Goal: Task Accomplishment & Management: Use online tool/utility

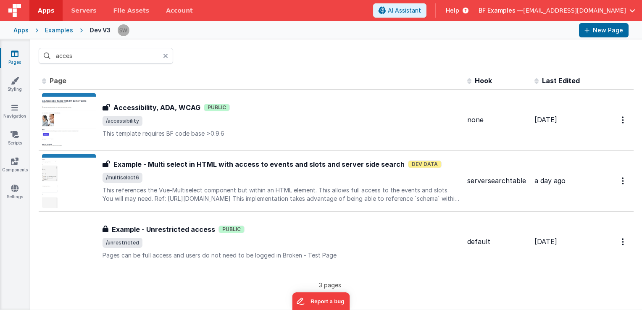
click at [166, 58] on icon at bounding box center [165, 56] width 5 height 7
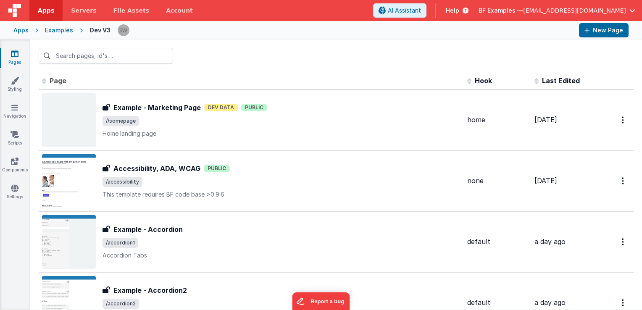
click at [18, 32] on div "Apps" at bounding box center [20, 30] width 15 height 8
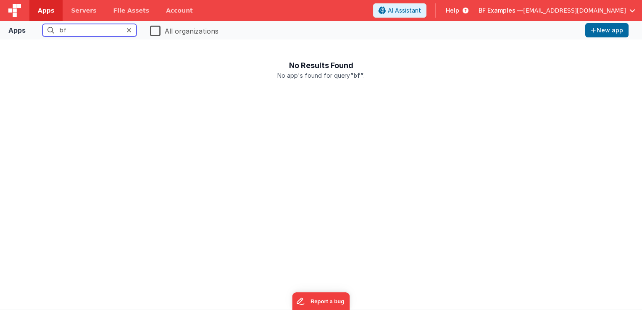
type input "bf"
click at [155, 29] on label "All organizations" at bounding box center [184, 30] width 68 height 12
click at [0, 0] on input "All organizations" at bounding box center [0, 0] width 0 height 0
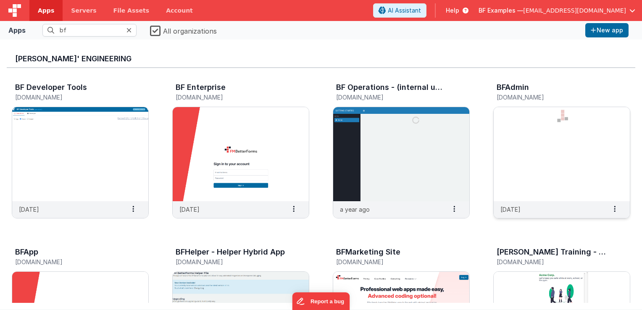
click at [516, 150] on img at bounding box center [562, 154] width 136 height 94
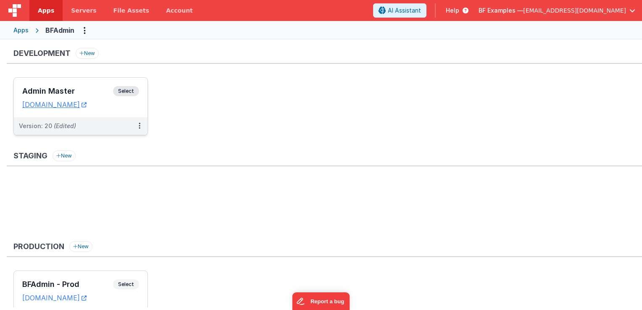
click at [131, 91] on span "Select" at bounding box center [126, 91] width 26 height 10
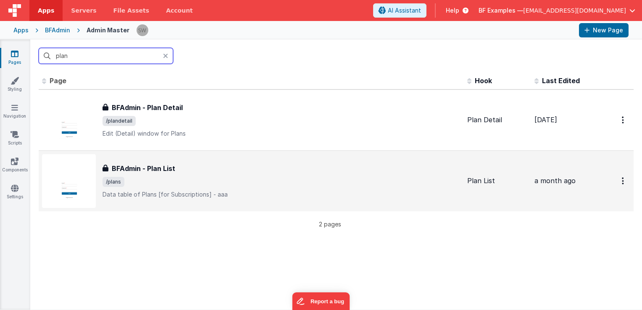
type input "plan"
click at [261, 191] on p "Data table of Plans [for Subscriptions] - aaa" at bounding box center [282, 194] width 358 height 8
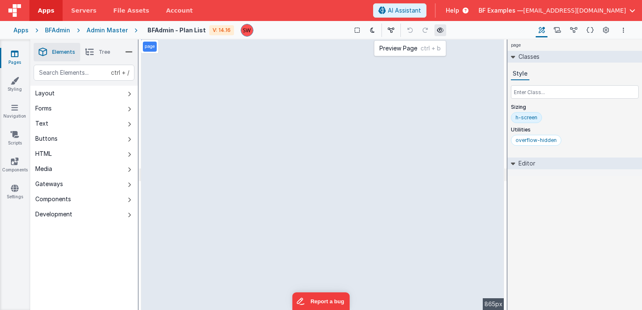
click at [437, 34] on button at bounding box center [440, 30] width 12 height 12
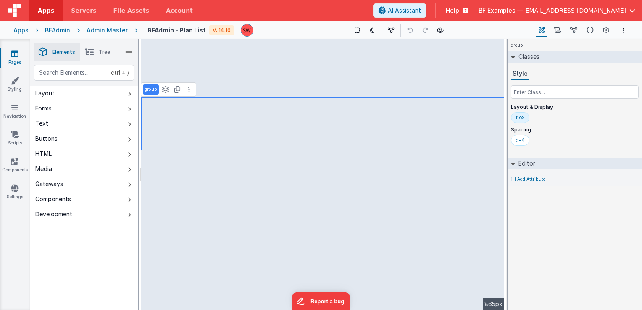
click at [98, 46] on li "Tree" at bounding box center [97, 52] width 35 height 18
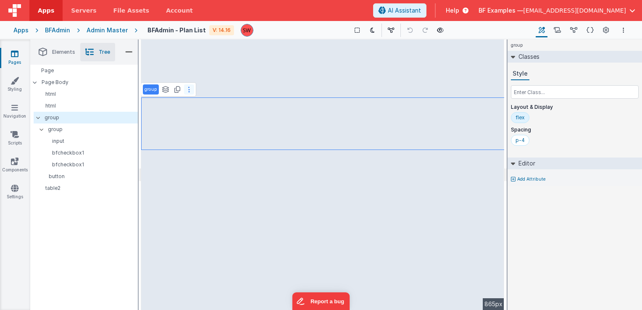
click at [190, 90] on button at bounding box center [189, 89] width 10 height 10
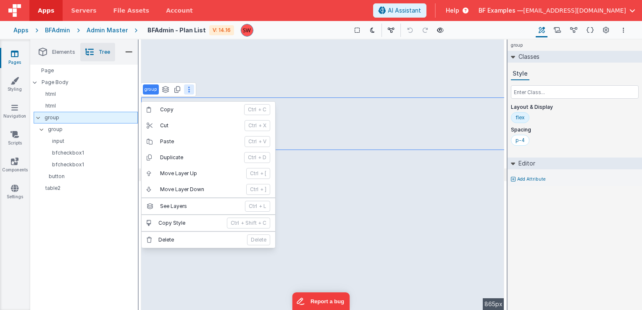
click at [79, 116] on p "group" at bounding box center [91, 117] width 93 height 9
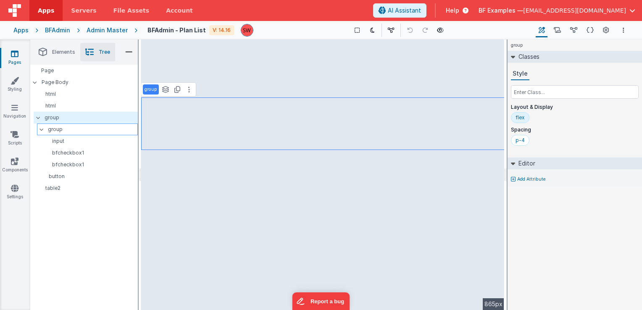
click at [72, 126] on p "group" at bounding box center [93, 129] width 90 height 9
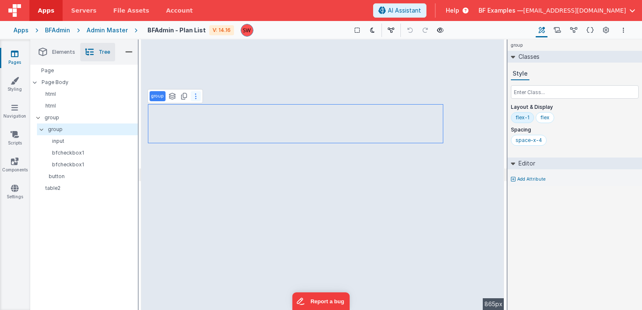
click at [197, 96] on button at bounding box center [196, 96] width 10 height 10
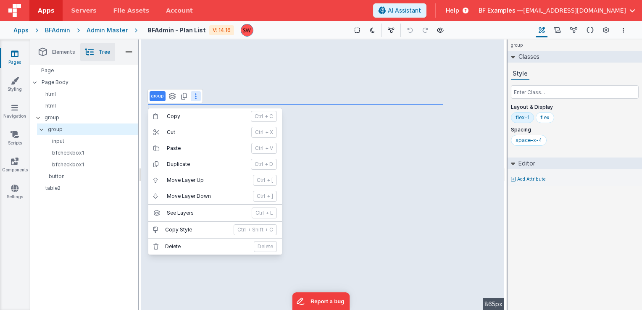
click at [197, 96] on button at bounding box center [196, 96] width 10 height 10
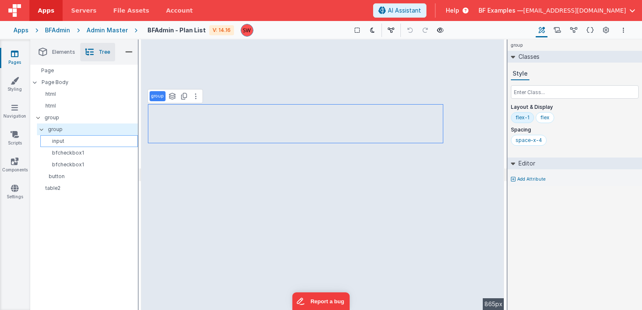
click at [93, 144] on p "input" at bounding box center [91, 141] width 94 height 7
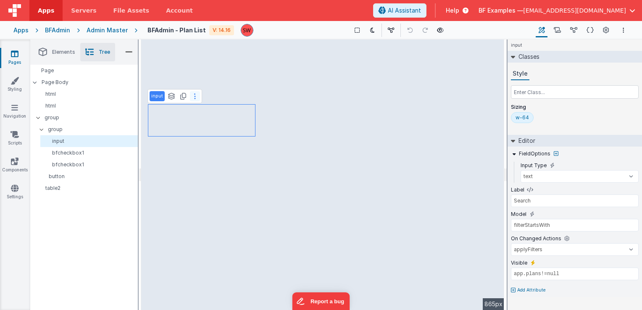
click at [196, 97] on button at bounding box center [195, 96] width 10 height 10
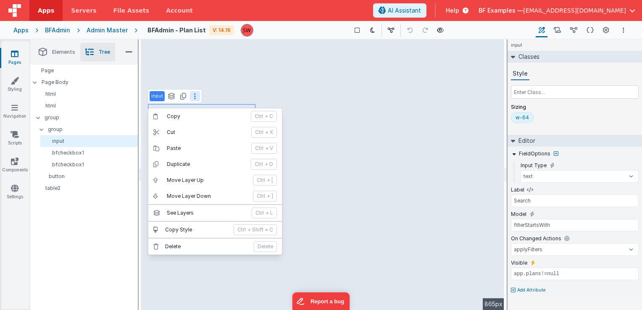
click at [195, 95] on button at bounding box center [195, 96] width 10 height 10
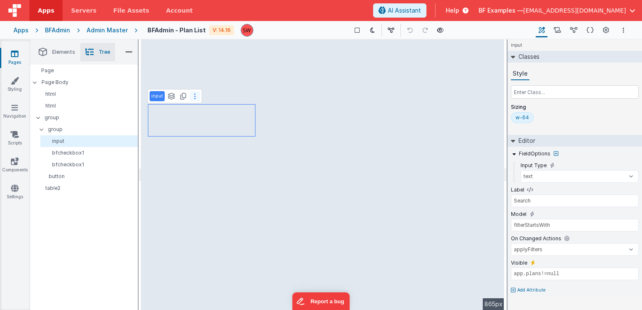
click at [196, 97] on button at bounding box center [195, 96] width 10 height 10
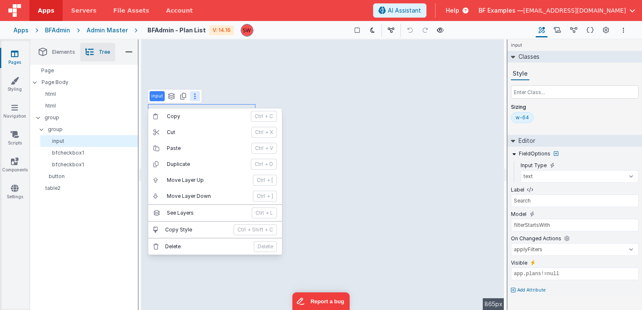
click at [195, 97] on button at bounding box center [195, 96] width 10 height 10
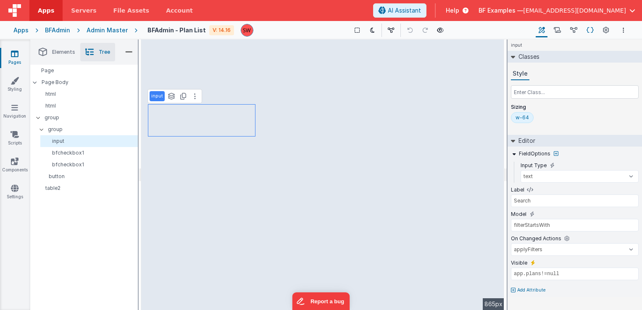
click at [587, 28] on icon at bounding box center [590, 30] width 7 height 9
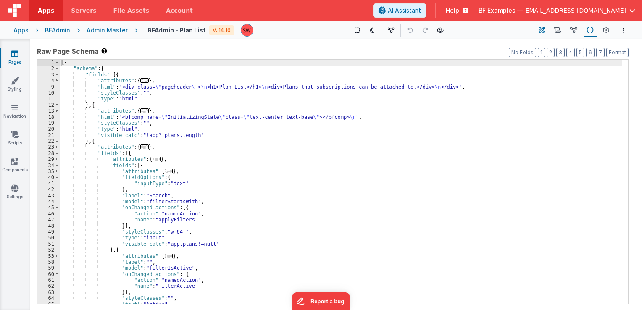
click at [546, 26] on button "Builder" at bounding box center [542, 30] width 12 height 14
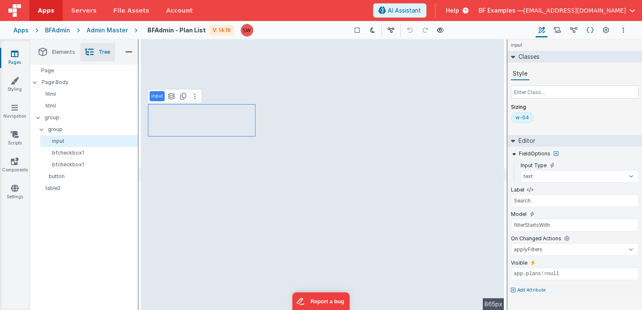
click at [591, 29] on icon at bounding box center [590, 30] width 7 height 9
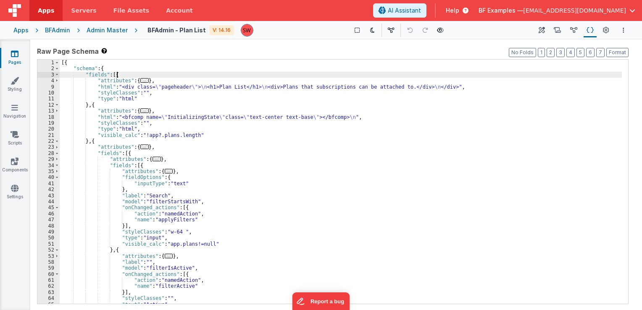
click at [116, 73] on div "[{ "schema" : { "fields" : [{ "attributes" : { ... } , "html" : "<div class= \"…" at bounding box center [341, 188] width 562 height 257
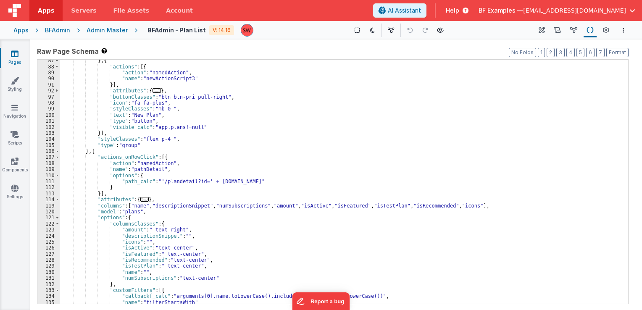
scroll to position [378, 0]
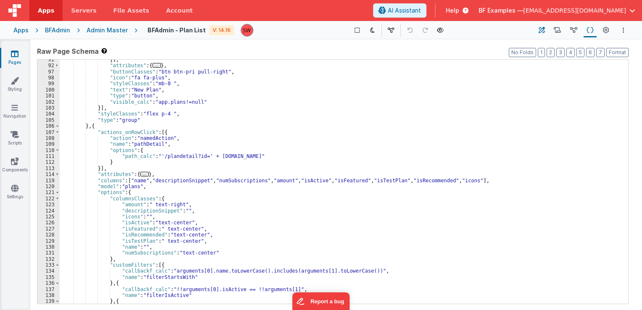
click at [542, 29] on icon at bounding box center [542, 30] width 6 height 9
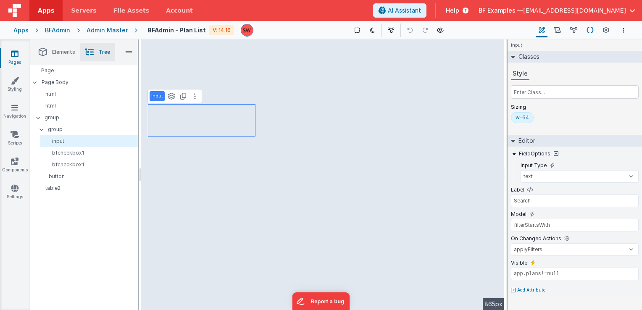
click at [590, 29] on icon at bounding box center [590, 30] width 7 height 9
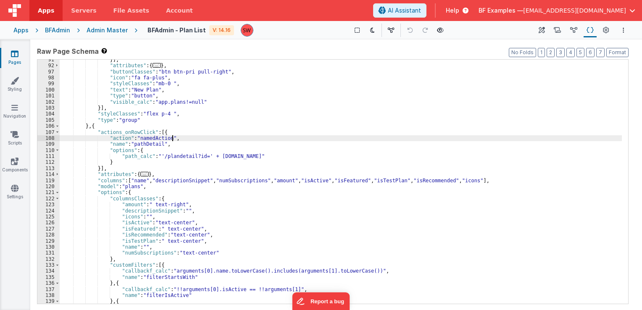
click at [387, 140] on div "}] , "attributes" : { ... } , "buttonClasses" : "btn btn-pri pull-right" , "ico…" at bounding box center [341, 185] width 562 height 257
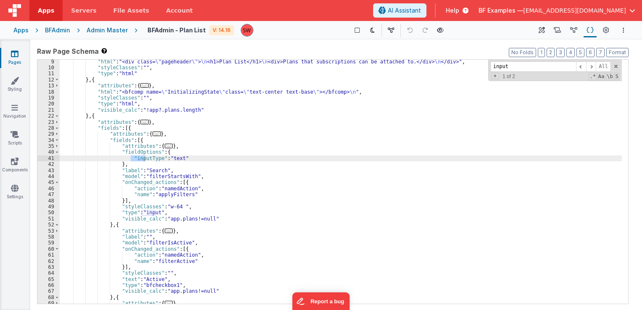
scroll to position [50, 0]
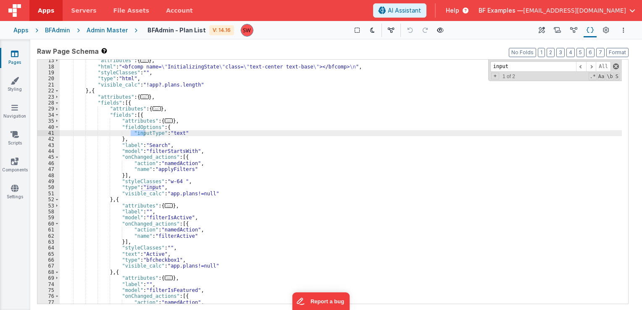
type input "input"
click at [615, 66] on span at bounding box center [616, 66] width 6 height 6
click at [124, 103] on div ""attributes" : { ... } , "html" : "<bfcomp name= \" InitializingState \" class=…" at bounding box center [341, 186] width 562 height 257
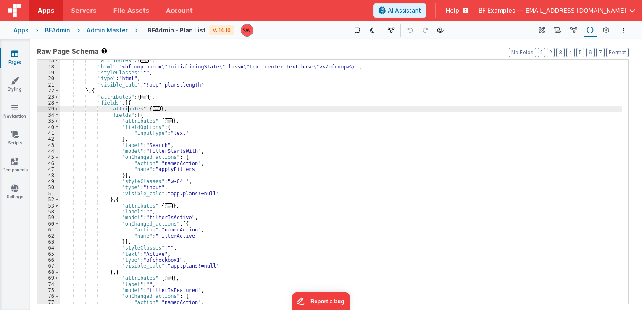
click at [128, 110] on div ""attributes" : { ... } , "html" : "<bfcomp name= \" InitializingState \" class=…" at bounding box center [341, 186] width 562 height 257
click at [152, 148] on div ""attributes" : { ... } , "html" : "<bfcomp name= \" InitializingState \" class=…" at bounding box center [341, 186] width 562 height 257
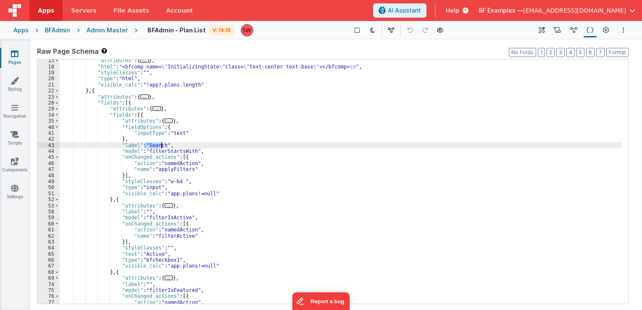
click at [152, 148] on div ""attributes" : { ... } , "html" : "<bfcomp name= \" InitializingState \" class=…" at bounding box center [341, 186] width 562 height 257
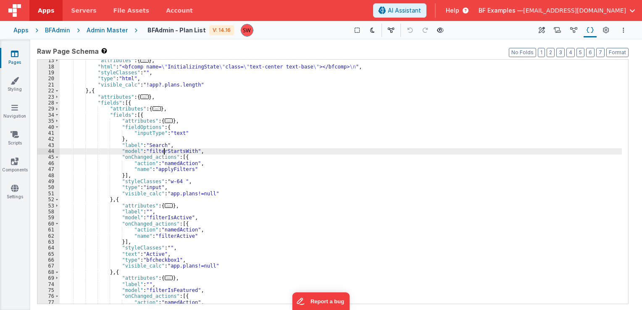
click at [165, 152] on div ""attributes" : { ... } , "html" : "<bfcomp name= \" InitializingState \" class=…" at bounding box center [341, 186] width 562 height 257
click at [175, 158] on div ""attributes" : { ... } , "html" : "<bfcomp name= \" InitializingState \" class=…" at bounding box center [341, 186] width 562 height 257
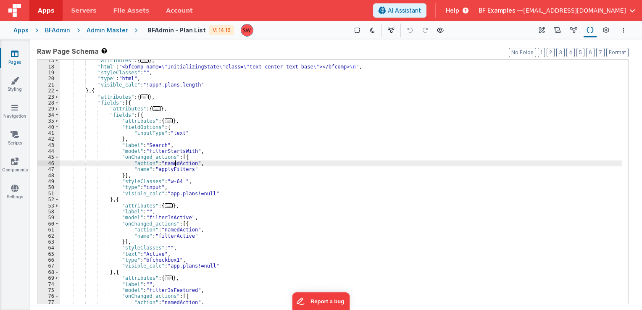
click at [176, 165] on div ""attributes" : { ... } , "html" : "<bfcomp name= \" InitializingState \" class=…" at bounding box center [341, 186] width 562 height 257
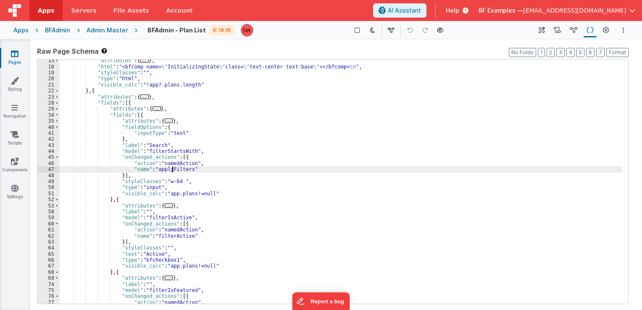
click at [173, 169] on div ""attributes" : { ... } , "html" : "<bfcomp name= \" InitializingState \" class=…" at bounding box center [341, 186] width 562 height 257
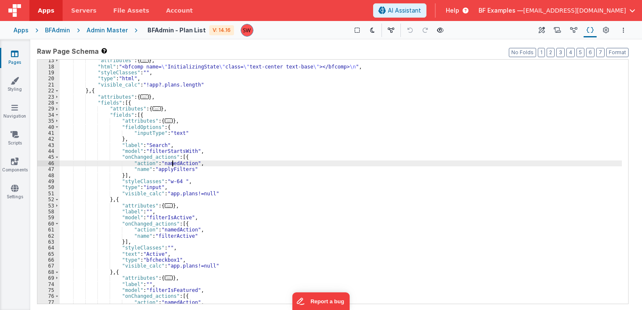
click at [173, 163] on div ""attributes" : { ... } , "html" : "<bfcomp name= \" InitializingState \" class=…" at bounding box center [341, 186] width 562 height 257
click at [172, 169] on div ""attributes" : { ... } , "html" : "<bfcomp name= \" InitializingState \" class=…" at bounding box center [341, 186] width 562 height 257
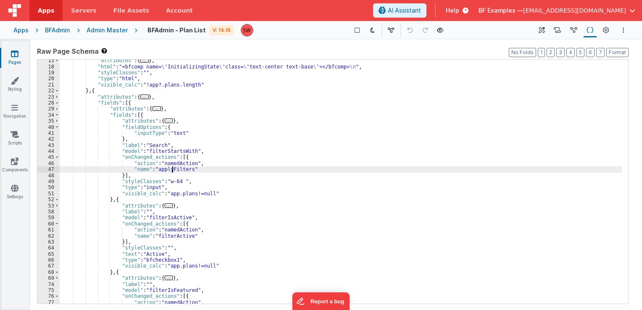
click at [172, 169] on div ""attributes" : { ... } , "html" : "<bfcomp name= \" InitializingState \" class=…" at bounding box center [341, 186] width 562 height 257
click at [148, 186] on div ""attributes" : { ... } , "html" : "<bfcomp name= \" InitializingState \" class=…" at bounding box center [341, 186] width 562 height 257
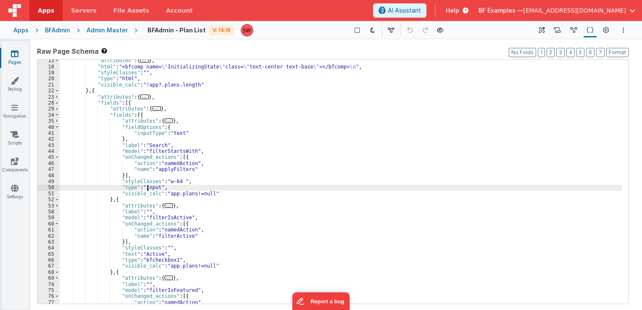
click at [148, 186] on div ""attributes" : { ... } , "html" : "<bfcomp name= \" InitializingState \" class=…" at bounding box center [341, 186] width 562 height 257
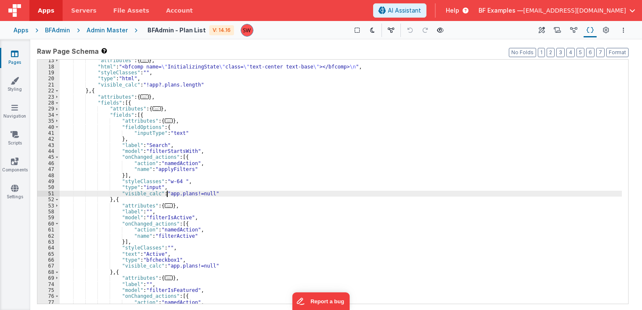
click at [167, 193] on div ""attributes" : { ... } , "html" : "<bfcomp name= \" InitializingState \" class=…" at bounding box center [341, 186] width 562 height 257
click at [180, 194] on div ""attributes" : { ... } , "html" : "<bfcomp name= \" InitializingState \" class=…" at bounding box center [341, 186] width 562 height 257
click at [192, 195] on div ""attributes" : { ... } , "html" : "<bfcomp name= \" InitializingState \" class=…" at bounding box center [341, 186] width 562 height 257
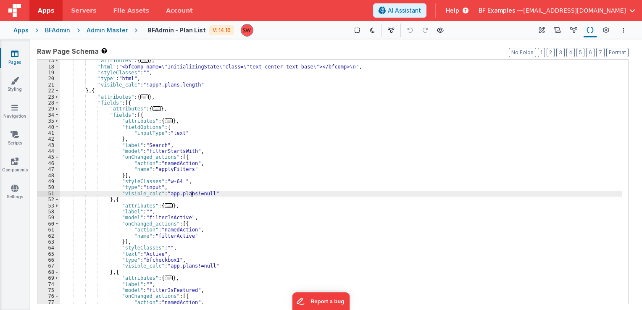
click at [197, 195] on div ""attributes" : { ... } , "html" : "<bfcomp name= \" InitializingState \" class=…" at bounding box center [341, 186] width 562 height 257
click at [198, 195] on div ""attributes" : { ... } , "html" : "<bfcomp name= \" InitializingState \" class=…" at bounding box center [341, 186] width 562 height 257
click at [153, 189] on div ""attributes" : { ... } , "html" : "<bfcomp name= \" InitializingState \" class=…" at bounding box center [341, 186] width 562 height 257
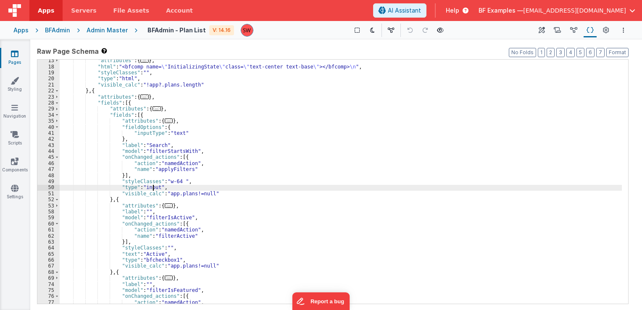
click at [152, 189] on div ""attributes" : { ... } , "html" : "<bfcomp name= \" InitializingState \" class=…" at bounding box center [341, 186] width 562 height 257
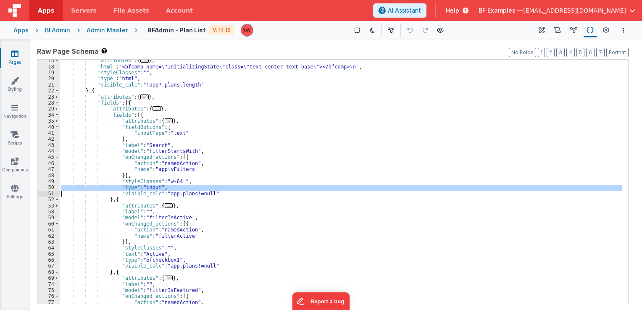
click at [181, 187] on div ""attributes" : { ... } , "html" : "<bfcomp name= \" InitializingState \" class=…" at bounding box center [341, 182] width 562 height 244
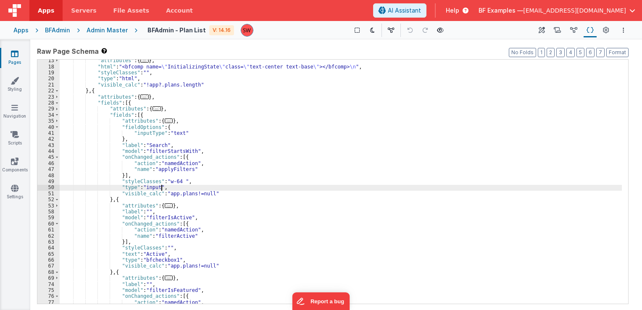
scroll to position [76, 0]
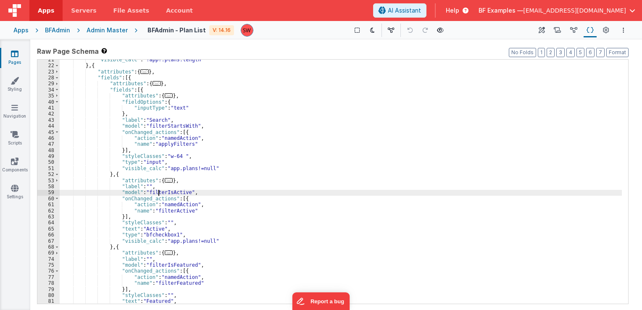
click at [158, 191] on div ""visible_calc" : "!app?.plans.length" } , { "attributes" : { ... } , "fields" :…" at bounding box center [341, 185] width 562 height 257
click at [176, 205] on div ""visible_calc" : "!app?.plans.length" } , { "attributes" : { ... } , "fields" :…" at bounding box center [341, 185] width 562 height 257
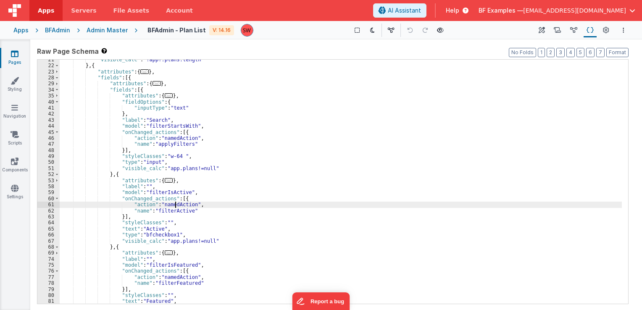
click at [176, 206] on div ""visible_calc" : "!app?.plans.length" } , { "attributes" : { ... } , "fields" :…" at bounding box center [341, 185] width 562 height 257
click at [177, 197] on div ""visible_calc" : "!app?.plans.length" } , { "attributes" : { ... } , "fields" :…" at bounding box center [341, 185] width 562 height 257
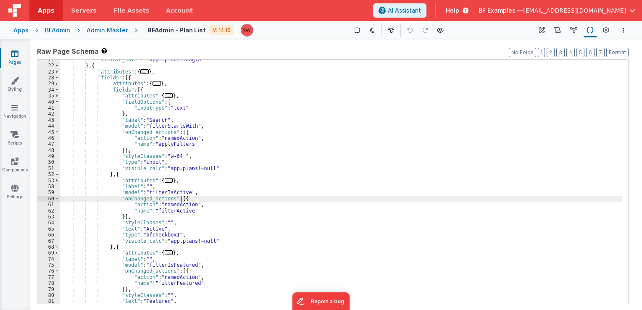
click at [183, 200] on div ""visible_calc" : "!app?.plans.length" } , { "attributes" : { ... } , "fields" :…" at bounding box center [341, 185] width 562 height 257
click at [161, 192] on div ""visible_calc" : "!app?.plans.length" } , { "attributes" : { ... } , "fields" :…" at bounding box center [341, 185] width 562 height 257
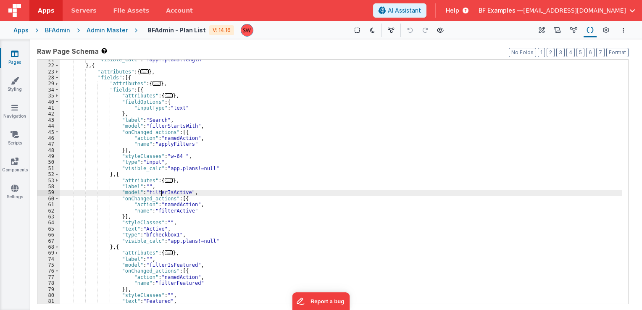
click at [161, 192] on div ""visible_calc" : "!app?.plans.length" } , { "attributes" : { ... } , "fields" :…" at bounding box center [341, 185] width 562 height 257
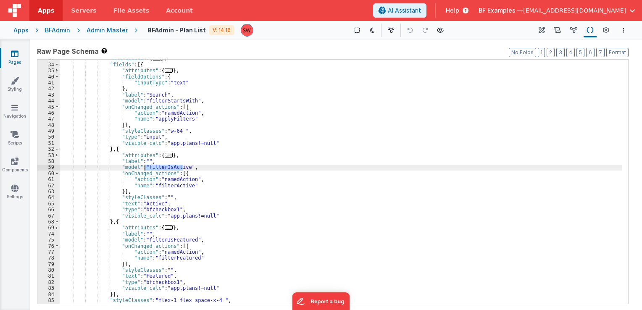
scroll to position [101, 0]
click at [169, 178] on div ""attributes" : { ... } , "fields" : [{ "attributes" : { ... } , "fieldOptions" …" at bounding box center [341, 183] width 562 height 257
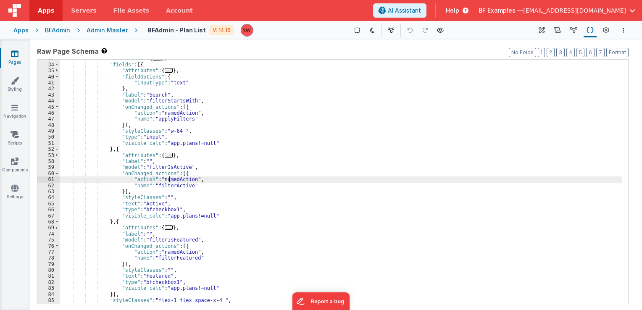
click at [169, 178] on div ""attributes" : { ... } , "fields" : [{ "attributes" : { ... } , "fieldOptions" …" at bounding box center [341, 183] width 562 height 257
click at [171, 184] on div ""attributes" : { ... } , "fields" : [{ "attributes" : { ... } , "fieldOptions" …" at bounding box center [341, 183] width 562 height 257
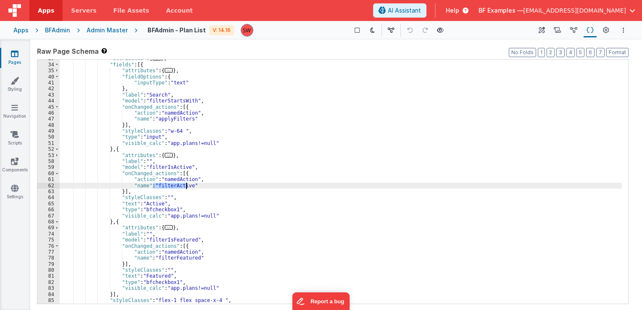
click at [172, 184] on div ""attributes" : { ... } , "fields" : [{ "attributes" : { ... } , "fieldOptions" …" at bounding box center [341, 183] width 562 height 257
click at [170, 180] on div ""attributes" : { ... } , "fields" : [{ "attributes" : { ... } , "fieldOptions" …" at bounding box center [341, 183] width 562 height 257
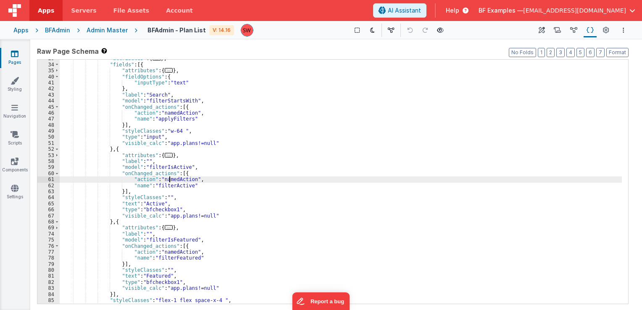
click at [170, 180] on div ""attributes" : { ... } , "fields" : [{ "attributes" : { ... } , "fieldOptions" …" at bounding box center [341, 183] width 562 height 257
drag, startPoint x: 569, startPoint y: 31, endPoint x: 203, endPoint y: 192, distance: 399.8
click at [203, 192] on div "Apps Servers File Assets Account Some FUTURE Slot AI Assistant Help BF Examples…" at bounding box center [321, 155] width 642 height 310
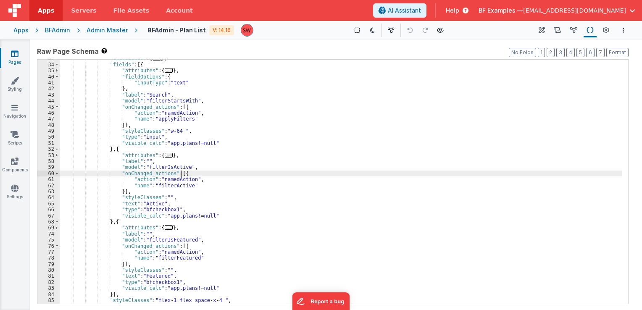
click at [203, 176] on div ""attributes" : { ... } , "fields" : [{ "attributes" : { ... } , "fieldOptions" …" at bounding box center [341, 183] width 562 height 257
click at [179, 185] on div ""attributes" : { ... } , "fields" : [{ "attributes" : { ... } , "fieldOptions" …" at bounding box center [341, 183] width 562 height 257
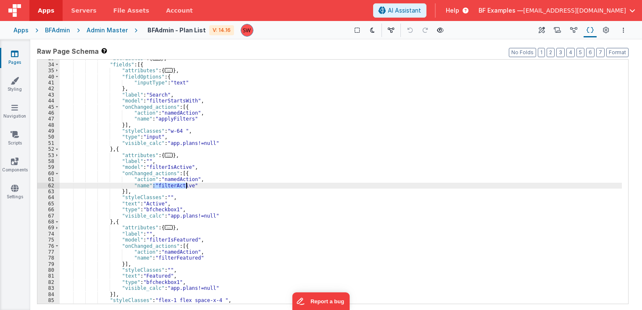
click at [179, 185] on div ""attributes" : { ... } , "fields" : [{ "attributes" : { ... } , "fieldOptions" …" at bounding box center [341, 183] width 562 height 257
click at [175, 256] on div ""attributes" : { ... } , "fields" : [{ "attributes" : { ... } , "fieldOptions" …" at bounding box center [341, 183] width 562 height 257
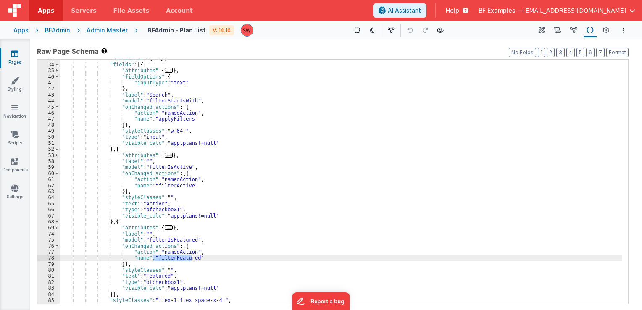
click at [175, 256] on div ""attributes" : { ... } , "fields" : [{ "attributes" : { ... } , "fieldOptions" …" at bounding box center [341, 183] width 562 height 257
click at [185, 186] on div ""attributes" : { ... } , "fields" : [{ "attributes" : { ... } , "fieldOptions" …" at bounding box center [341, 183] width 562 height 257
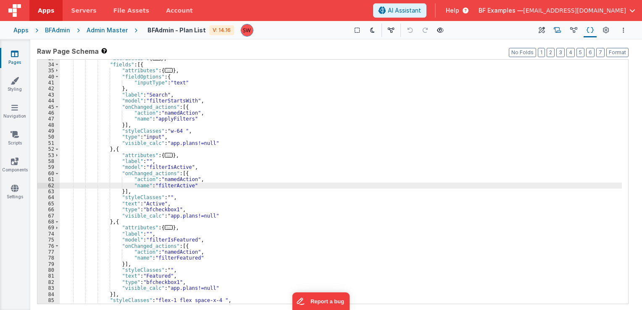
click at [558, 33] on icon at bounding box center [557, 30] width 7 height 9
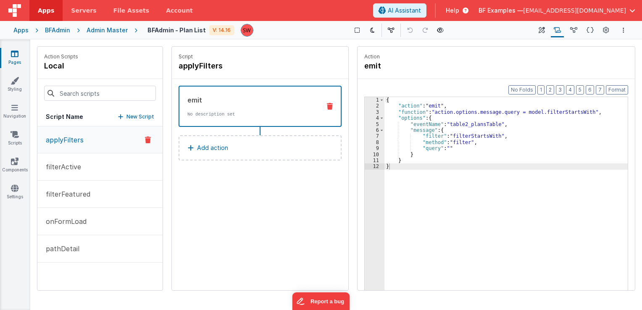
click at [472, 126] on div "{ "action" : "emit" , "function" : "action.options.message.query = model.filter…" at bounding box center [506, 213] width 244 height 232
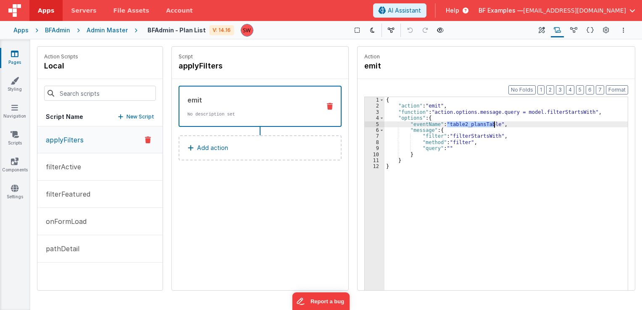
click at [472, 126] on div "{ "action" : "emit" , "function" : "action.options.message.query = model.filter…" at bounding box center [506, 213] width 244 height 232
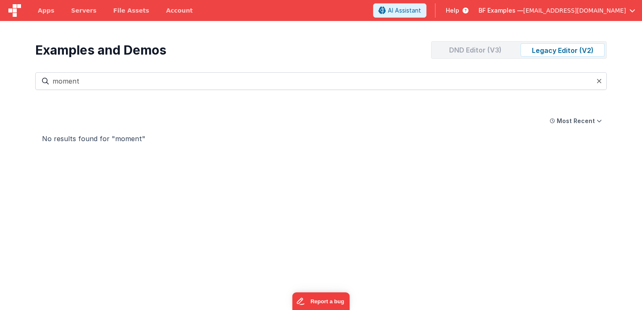
click at [477, 49] on div "DND Editor (V3)" at bounding box center [475, 49] width 84 height 13
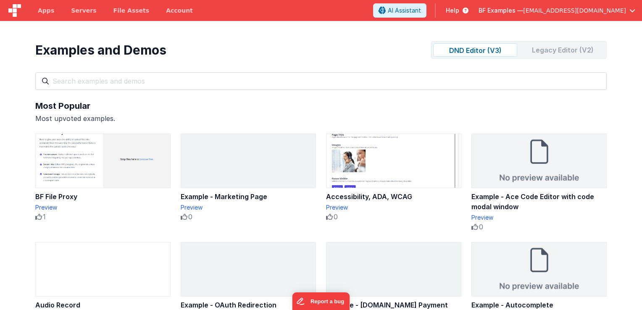
click at [309, 71] on div "Examples and Demos DND Editor (V3) Legacy Editor (V2) All Files Getting Started…" at bounding box center [320, 65] width 571 height 49
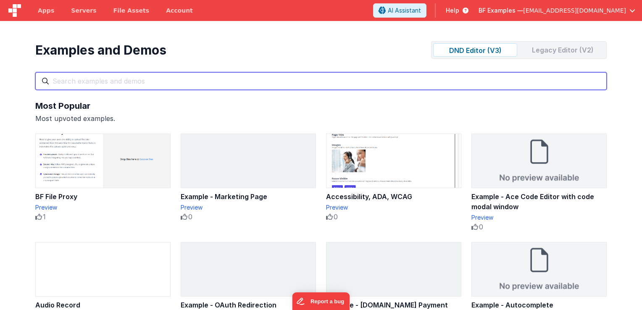
click at [305, 77] on input "text" at bounding box center [320, 81] width 571 height 18
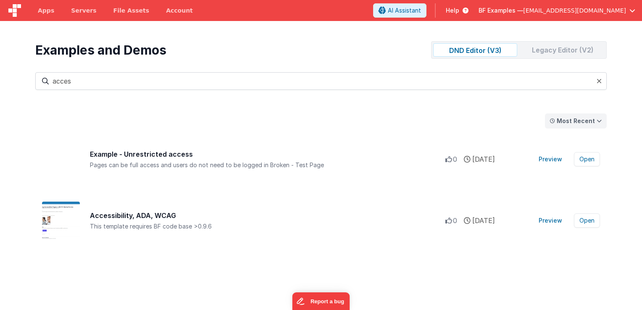
click at [569, 117] on div "Most Recent" at bounding box center [576, 121] width 38 height 8
click at [573, 139] on div "Most Popular" at bounding box center [578, 138] width 60 height 17
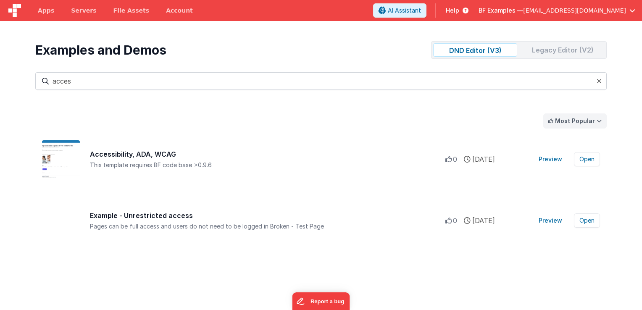
click at [571, 124] on div "Most Popular" at bounding box center [575, 121] width 40 height 8
click at [569, 155] on div "Most Recent" at bounding box center [576, 155] width 60 height 17
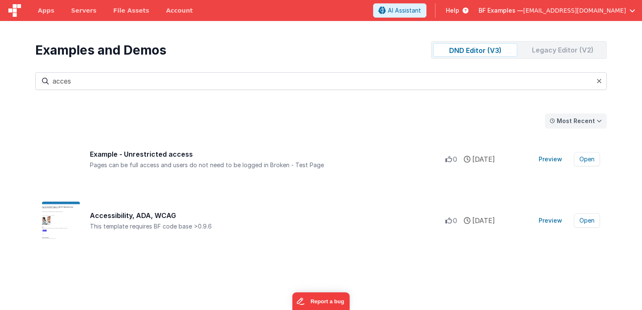
click at [570, 124] on div "Most Recent" at bounding box center [576, 121] width 38 height 8
click at [568, 142] on div "Most Popular" at bounding box center [578, 138] width 60 height 17
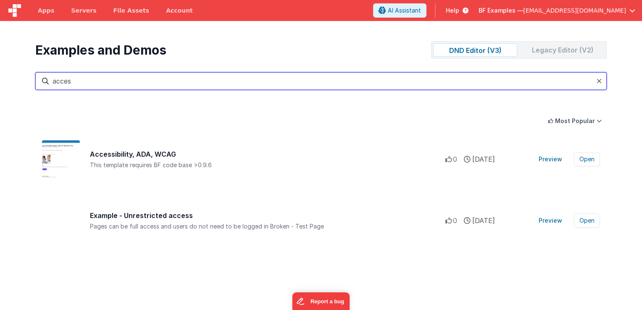
click at [133, 80] on input "acces" at bounding box center [320, 81] width 571 height 18
drag, startPoint x: 133, startPoint y: 80, endPoint x: 39, endPoint y: 83, distance: 93.8
click at [39, 83] on input "acces" at bounding box center [320, 81] width 571 height 18
type input "h"
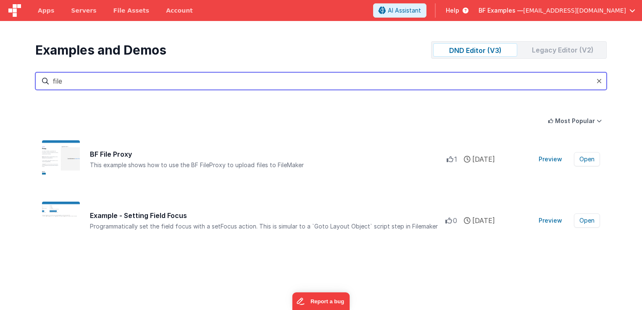
type input "file"
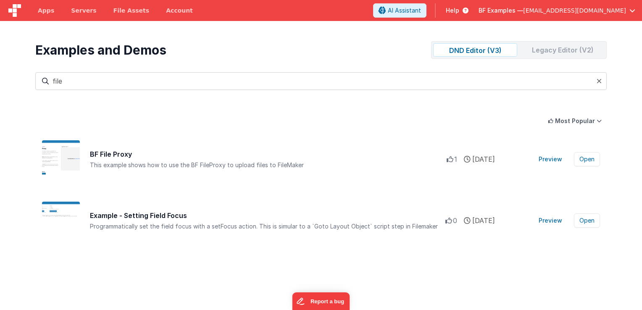
click at [548, 54] on div "Legacy Editor (V2)" at bounding box center [563, 49] width 84 height 13
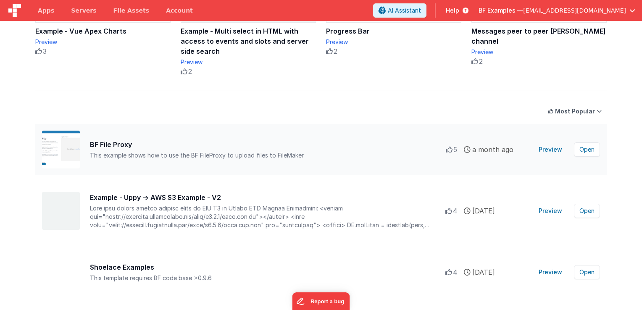
scroll to position [294, 0]
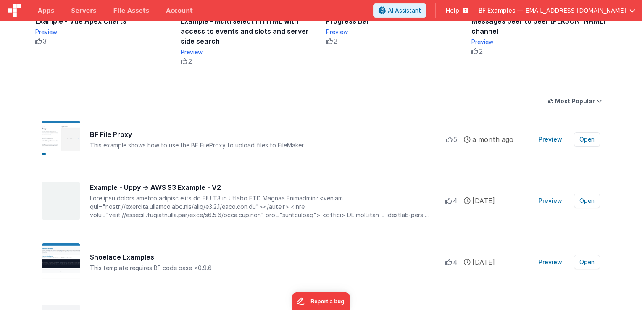
click at [571, 102] on div "Most Popular" at bounding box center [575, 101] width 40 height 8
click at [577, 134] on div "Most Recent" at bounding box center [576, 135] width 60 height 17
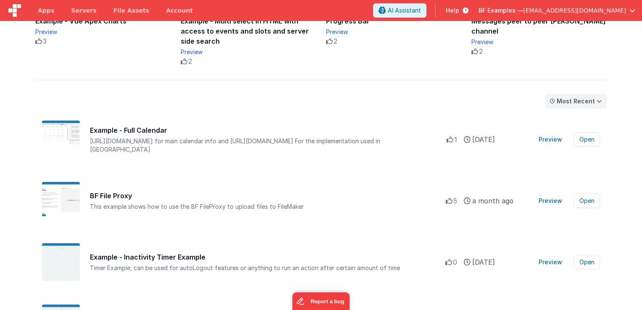
click at [574, 105] on button "Most Recent" at bounding box center [576, 101] width 62 height 15
click at [571, 121] on div "Most Popular" at bounding box center [578, 118] width 60 height 17
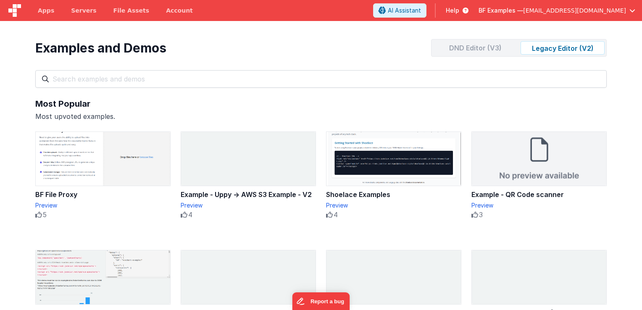
scroll to position [0, 0]
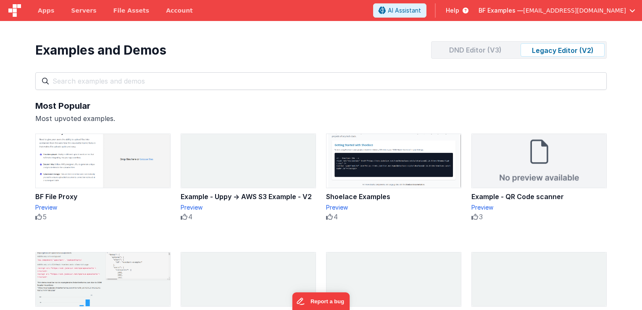
click at [492, 47] on div "DND Editor (V3)" at bounding box center [475, 49] width 84 height 13
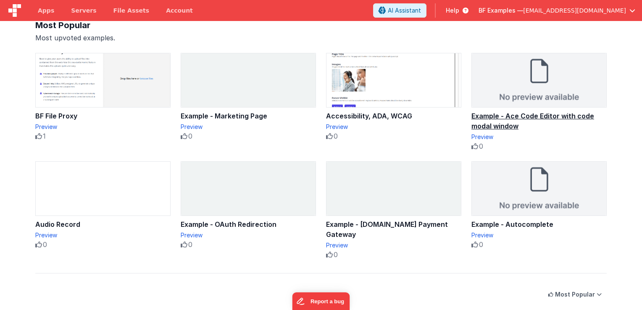
scroll to position [168, 0]
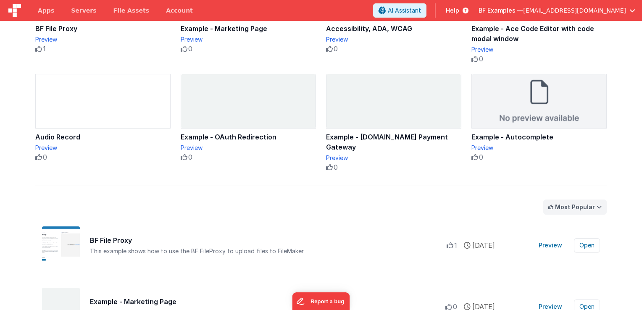
click at [564, 209] on div "Most Popular" at bounding box center [575, 207] width 40 height 8
click at [572, 239] on div "Most Recent" at bounding box center [576, 241] width 60 height 17
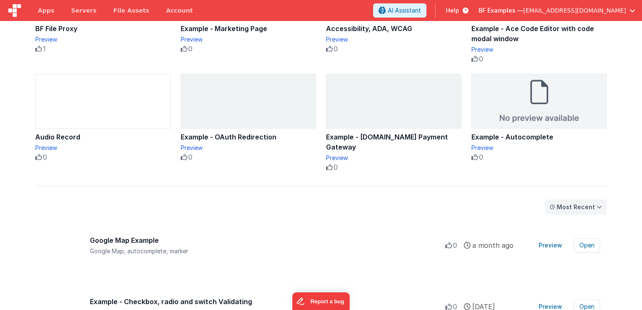
click at [575, 204] on div "Most Recent" at bounding box center [576, 207] width 38 height 8
click at [569, 221] on div "Most Popular" at bounding box center [578, 224] width 60 height 17
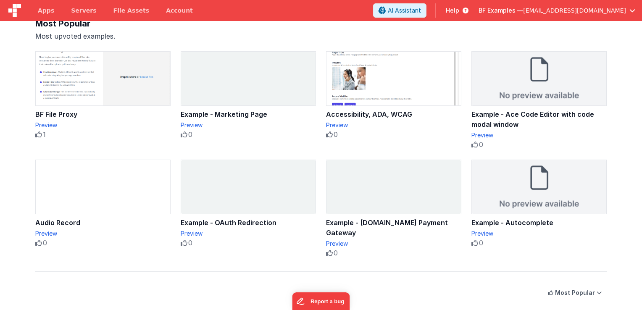
scroll to position [42, 0]
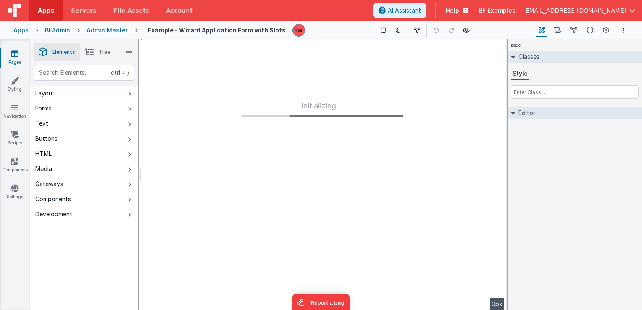
click at [21, 29] on div "Apps" at bounding box center [20, 30] width 15 height 8
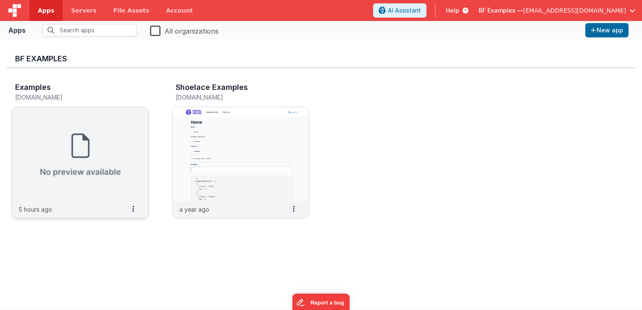
click at [96, 143] on img at bounding box center [80, 154] width 136 height 94
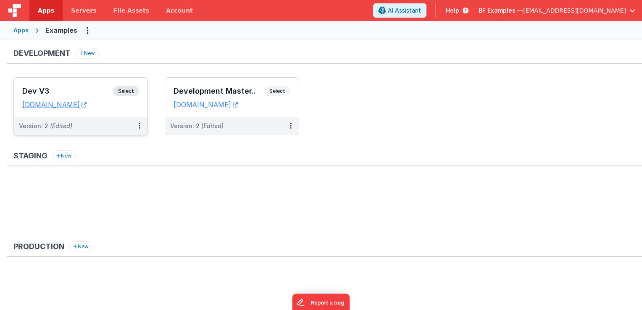
click at [129, 85] on div "Dev V3 Select URLs examplesdevv3.clientportal.cloud" at bounding box center [81, 97] width 134 height 39
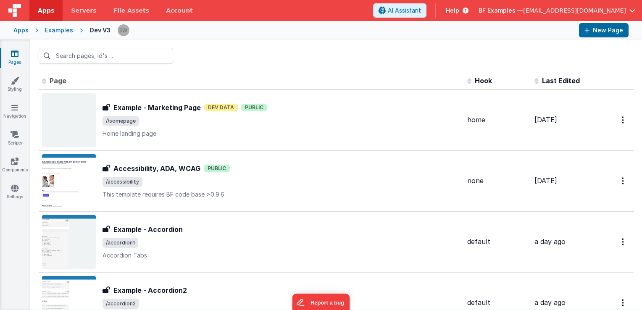
click at [23, 31] on div "Apps" at bounding box center [20, 30] width 15 height 8
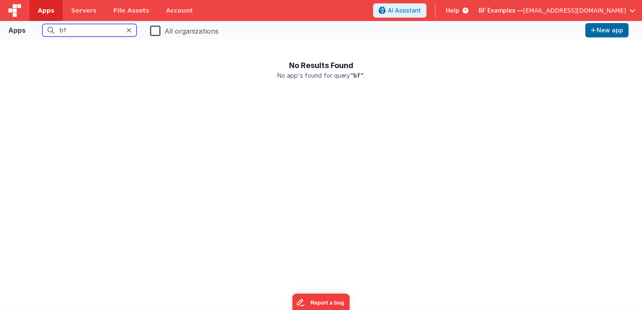
type input "bf"
click at [155, 30] on label "All organizations" at bounding box center [184, 30] width 68 height 12
click at [0, 0] on input "All organizations" at bounding box center [0, 0] width 0 height 0
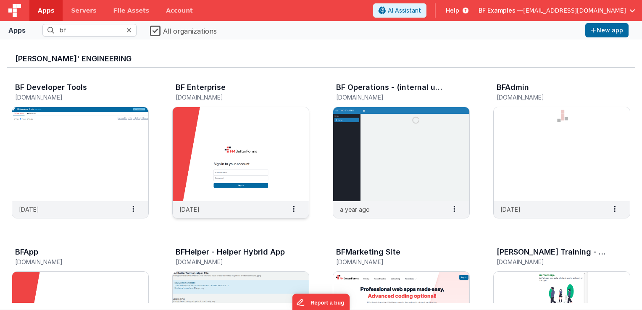
click at [224, 140] on img at bounding box center [241, 154] width 136 height 94
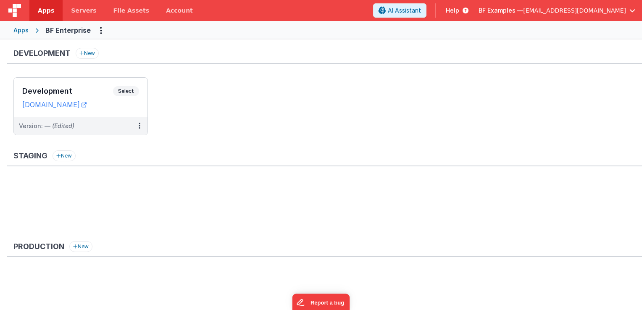
click at [24, 29] on div "Apps" at bounding box center [20, 30] width 15 height 8
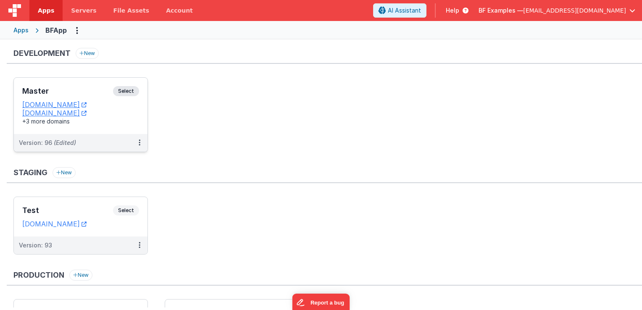
click at [128, 90] on span "Select" at bounding box center [126, 91] width 26 height 10
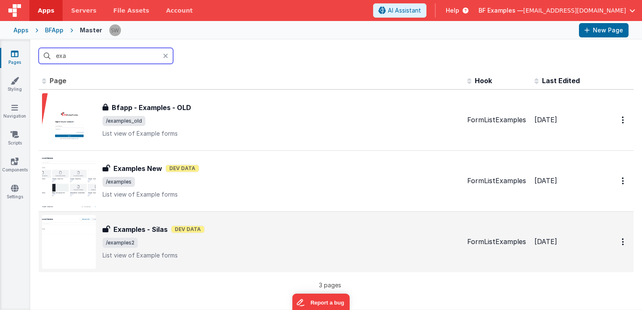
type input "exa"
click at [264, 233] on div "Examples - Silas Dev Data" at bounding box center [282, 229] width 358 height 10
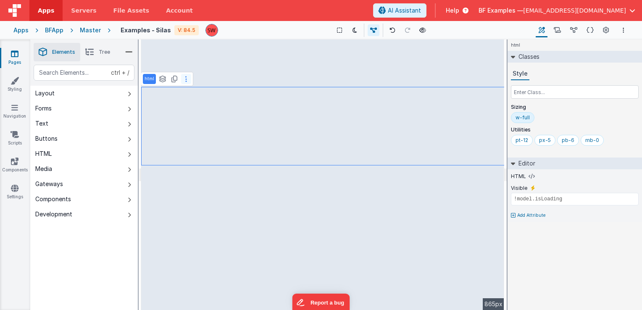
click at [185, 80] on icon at bounding box center [186, 79] width 2 height 7
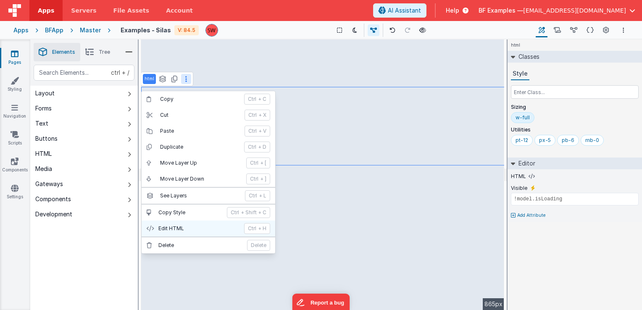
click at [190, 229] on p "Edit HTML" at bounding box center [198, 228] width 81 height 7
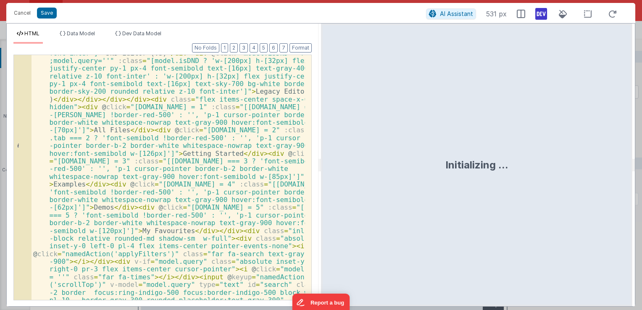
scroll to position [87, 0]
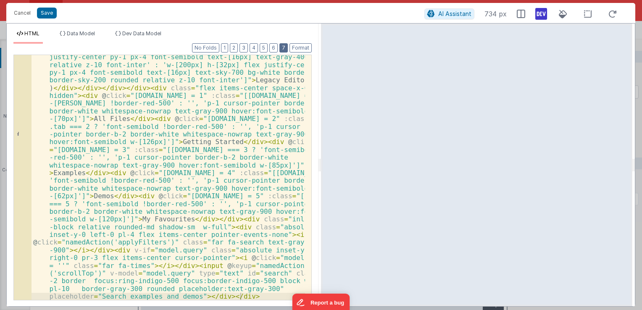
click at [281, 47] on button "7" at bounding box center [283, 47] width 8 height 9
click at [285, 48] on button "7" at bounding box center [283, 47] width 8 height 9
click at [264, 47] on button "5" at bounding box center [264, 47] width 8 height 9
click at [238, 48] on button "2" at bounding box center [234, 47] width 8 height 9
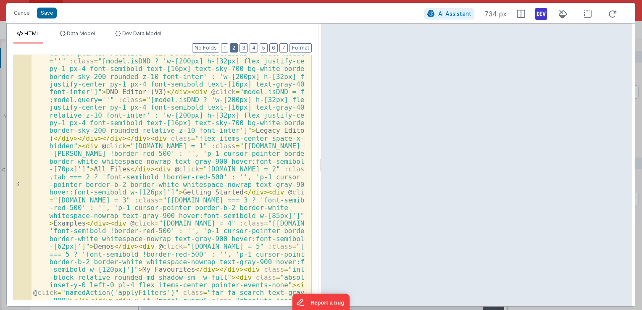
scroll to position [0, 0]
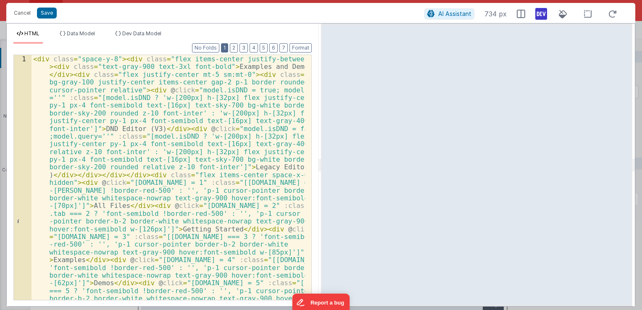
click at [225, 49] on button "1" at bounding box center [224, 47] width 7 height 9
click at [206, 46] on button "No Folds" at bounding box center [205, 47] width 27 height 9
click at [300, 47] on button "Format" at bounding box center [301, 47] width 22 height 9
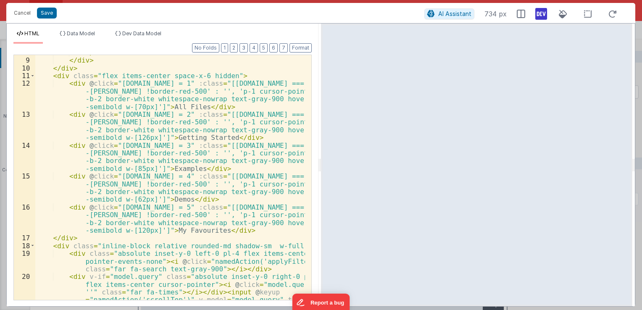
scroll to position [226, 0]
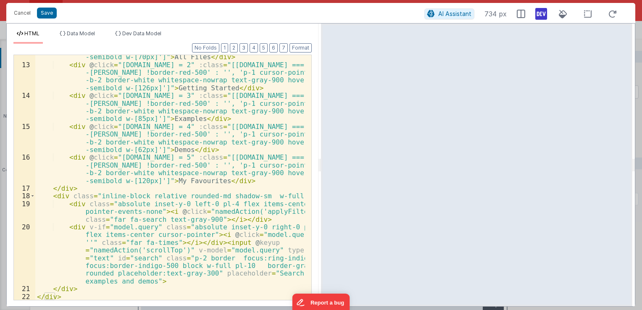
click at [130, 193] on div "< div @ click = "model.tab = 1" :class = "[model.tab === 1 ? 'font -semibold !b…" at bounding box center [170, 172] width 270 height 284
click at [155, 195] on div "< div @ click = "model.tab = 1" :class = "[model.tab === 1 ? 'font -semibold !b…" at bounding box center [170, 172] width 270 height 284
click at [175, 196] on div "< div @ click = "model.tab = 1" :class = "[model.tab === 1 ? 'font -semibold !b…" at bounding box center [170, 172] width 270 height 284
click at [211, 197] on div "< div @ click = "model.tab = 1" :class = "[model.tab === 1 ? 'font -semibold !b…" at bounding box center [170, 172] width 270 height 284
click at [215, 210] on div "< div @ click = "model.tab = 1" :class = "[model.tab === 1 ? 'font -semibold !b…" at bounding box center [170, 172] width 270 height 284
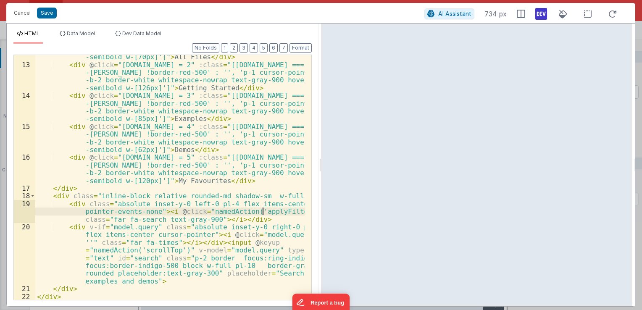
click at [263, 211] on div "< div @ click = "model.tab = 1" :class = "[model.tab === 1 ? 'font -semibold !b…" at bounding box center [170, 172] width 270 height 284
click at [78, 195] on div "< div @ click = "model.tab = 1" :class = "[model.tab === 1 ? 'font -semibold !b…" at bounding box center [170, 172] width 270 height 284
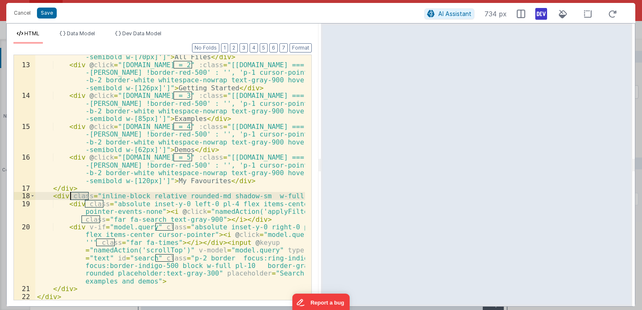
click at [78, 195] on div "< div @ click = "model.tab = 1" :class = "[model.tab === 1 ? 'font -semibold !b…" at bounding box center [170, 172] width 270 height 284
click at [197, 181] on div "< div @ click = "model.tab = 1" :class = "[model.tab === 1 ? 'font -semibold !b…" at bounding box center [170, 172] width 270 height 284
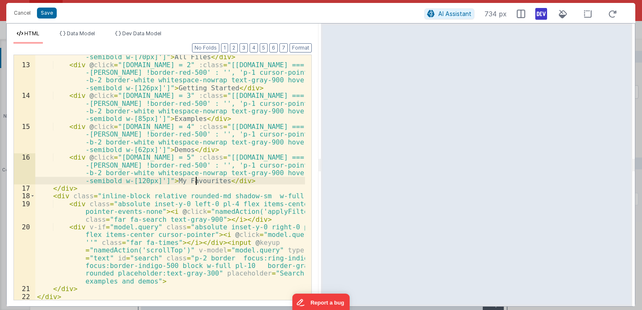
click at [197, 181] on div "< div @ click = "model.tab = 1" :class = "[model.tab === 1 ? 'font -semibold !b…" at bounding box center [170, 172] width 270 height 284
click at [171, 179] on div "< div @ click = "model.tab = 1" :class = "[model.tab === 1 ? 'font -semibold !b…" at bounding box center [170, 172] width 270 height 284
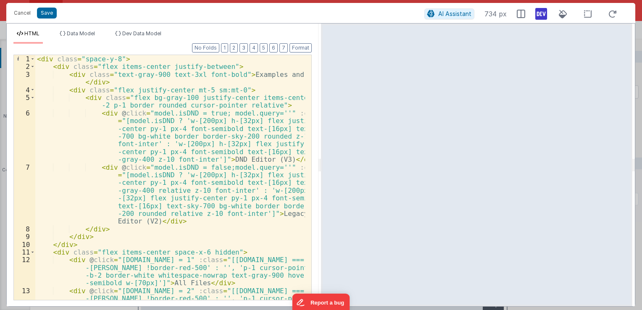
scroll to position [0, 0]
click at [53, 63] on div "< div class = "space-y-8" > < div class = "flex items-center justify-between" >…" at bounding box center [170, 197] width 270 height 284
click at [37, 59] on div "< div class = "space-y-8" > < div class = "flex items-center justify-between" >…" at bounding box center [170, 197] width 270 height 284
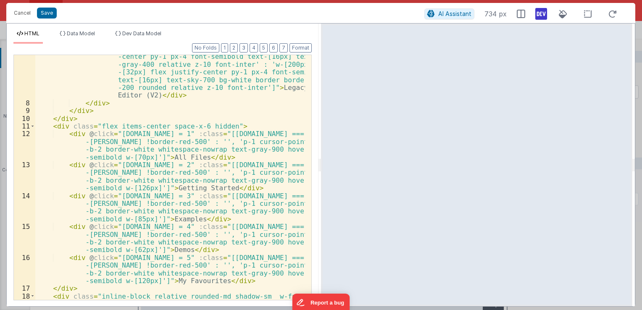
scroll to position [226, 0]
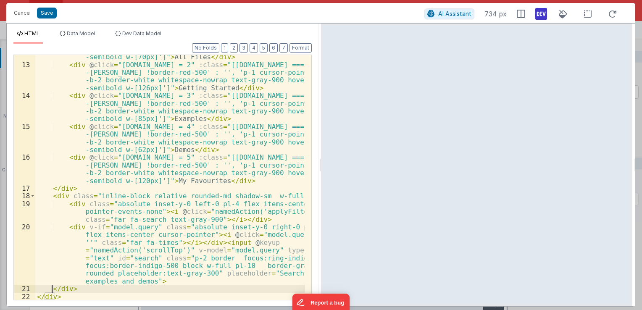
click at [51, 287] on div "< div @ click = "model.tab = 1" :class = "[model.tab === 1 ? 'font -semibold !b…" at bounding box center [170, 172] width 270 height 284
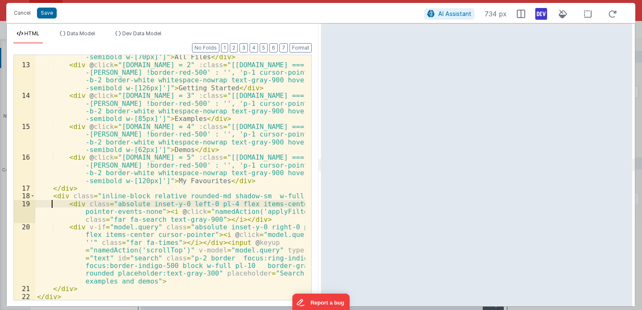
click at [52, 200] on div "< div @ click = "model.tab = 1" :class = "[model.tab === 1 ? 'font -semibold !b…" at bounding box center [170, 172] width 270 height 284
click at [53, 188] on div "< div @ click = "model.tab = 1" :class = "[model.tab === 1 ? 'font -semibold !b…" at bounding box center [170, 172] width 270 height 284
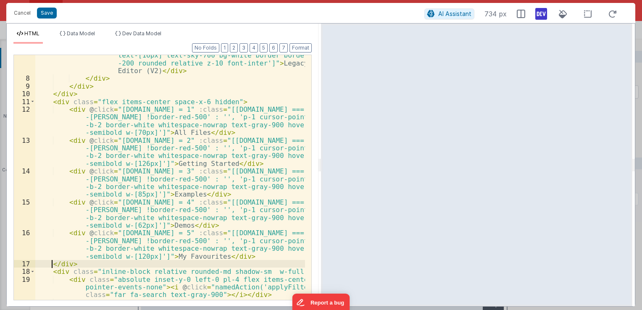
scroll to position [100, 0]
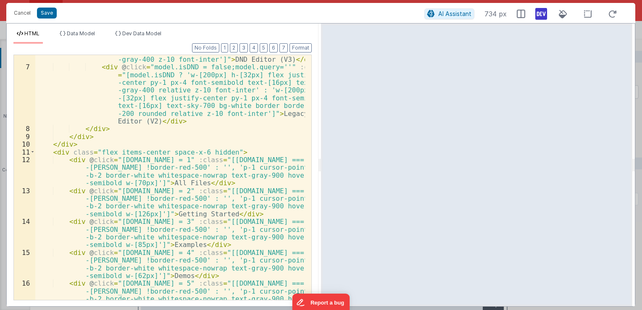
click at [50, 153] on div "< div @ click = "model.isDND = true; model.query=''" :class = "[model.isDND ? '…" at bounding box center [170, 174] width 270 height 330
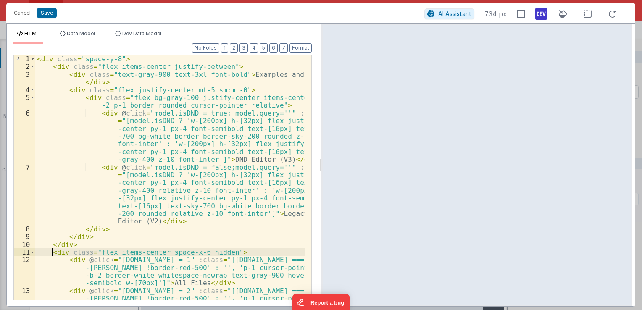
scroll to position [0, 0]
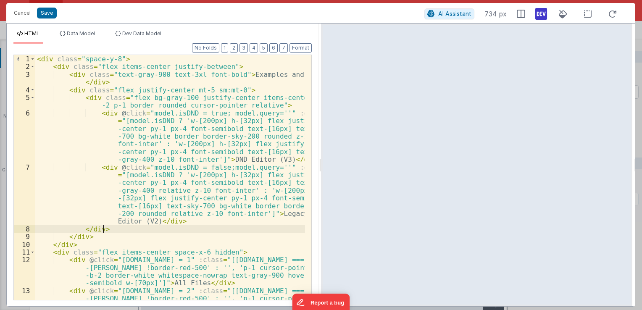
click at [115, 229] on div "< div class = "space-y-8" > < div class = "flex items-center justify-between" >…" at bounding box center [170, 197] width 270 height 284
click at [51, 66] on div "< div class = "space-y-8" > < div class = "flex items-center justify-between" >…" at bounding box center [170, 197] width 270 height 284
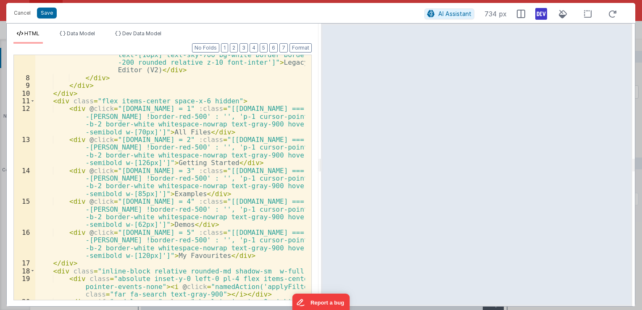
scroll to position [176, 0]
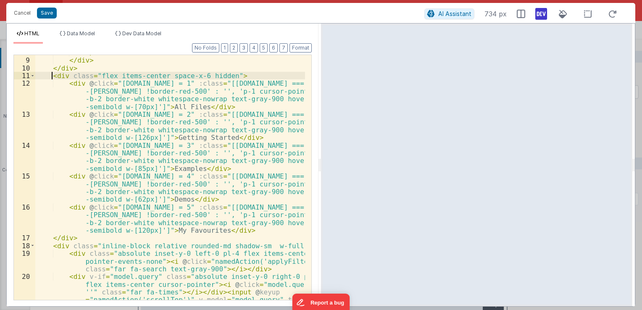
click at [52, 76] on div "</ div > </ div > </ div > < div class = "flex items-center space-x-6 hidden" >…" at bounding box center [170, 206] width 270 height 315
click at [205, 76] on div "</ div > </ div > </ div > < div class = "flex items-center space-x-6 hidden" >…" at bounding box center [170, 206] width 270 height 315
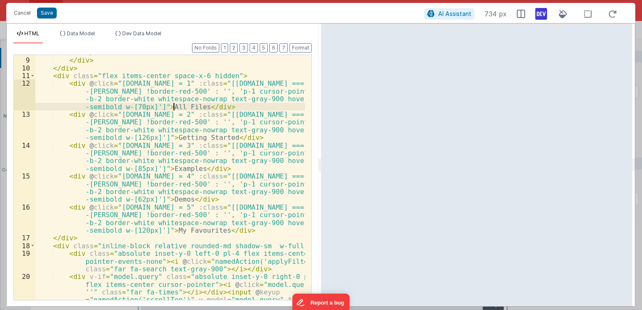
click at [175, 108] on div "</ div > </ div > </ div > < div class = "flex items-center space-x-6 hidden" >…" at bounding box center [170, 206] width 270 height 315
click at [185, 108] on div "</ div > </ div > </ div > < div class = "flex items-center space-x-6 hidden" >…" at bounding box center [170, 206] width 270 height 315
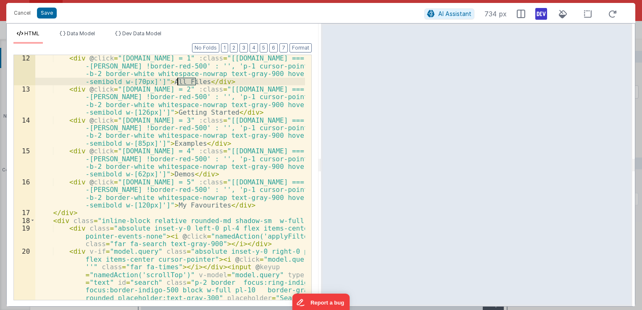
scroll to position [226, 0]
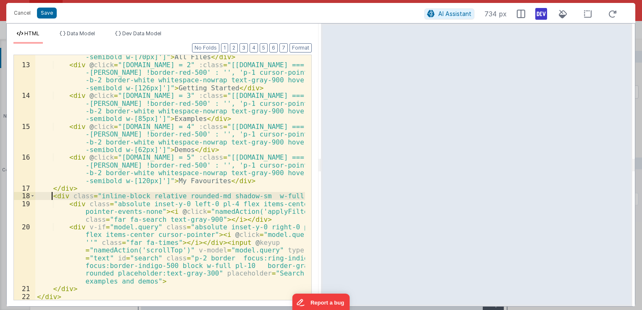
click at [52, 196] on div "< div @ click = "model.tab = 1" :class = "[model.tab === 1 ? 'font -semibold !b…" at bounding box center [170, 172] width 270 height 284
drag, startPoint x: 96, startPoint y: 195, endPoint x: 277, endPoint y: 197, distance: 181.1
click at [277, 197] on div "< div @ click = "model.tab = 1" :class = "[model.tab === 1 ? 'font -semibold !b…" at bounding box center [170, 172] width 270 height 284
click at [253, 204] on div "< div @ click = "model.tab = 1" :class = "[model.tab === 1 ? 'font -semibold !b…" at bounding box center [170, 172] width 270 height 284
click at [134, 201] on div "< div @ click = "model.tab = 1" :class = "[model.tab === 1 ? 'font -semibold !b…" at bounding box center [170, 172] width 270 height 284
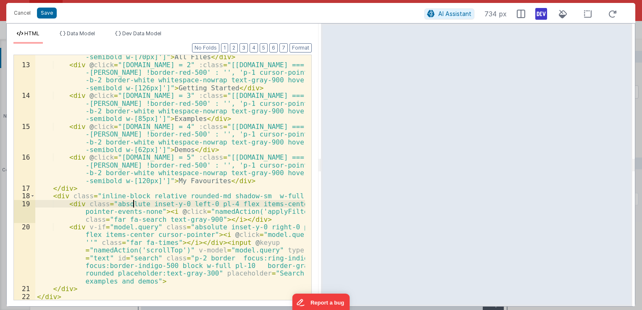
click at [224, 211] on div "< div @ click = "model.tab = 1" :class = "[model.tab === 1 ? 'font -semibold !b…" at bounding box center [170, 172] width 270 height 284
click at [272, 210] on div "< div @ click = "model.tab = 1" :class = "[model.tab === 1 ? 'font -semibold !b…" at bounding box center [170, 172] width 270 height 284
click at [116, 228] on div "< div @ click = "model.tab = 1" :class = "[model.tab === 1 ? 'font -semibold !b…" at bounding box center [170, 172] width 270 height 284
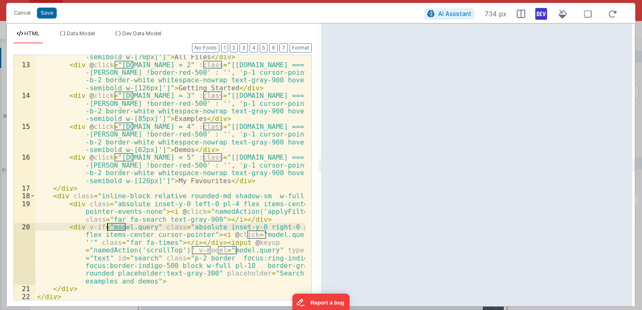
click at [116, 228] on div "< div @ click = "model.tab = 1" :class = "[model.tab === 1 ? 'font -semibold !b…" at bounding box center [170, 172] width 270 height 284
click at [136, 228] on div "< div @ click = "model.tab = 1" :class = "[model.tab === 1 ? 'font -semibold !b…" at bounding box center [170, 172] width 270 height 284
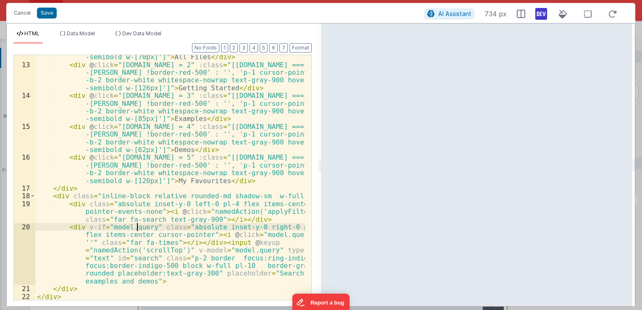
click at [136, 228] on div "< div @ click = "model.tab = 1" :class = "[model.tab === 1 ? 'font -semibold !b…" at bounding box center [170, 172] width 270 height 284
click at [196, 227] on div "< div @ click = "model.tab = 1" :class = "[model.tab === 1 ? 'font -semibold !b…" at bounding box center [170, 172] width 270 height 284
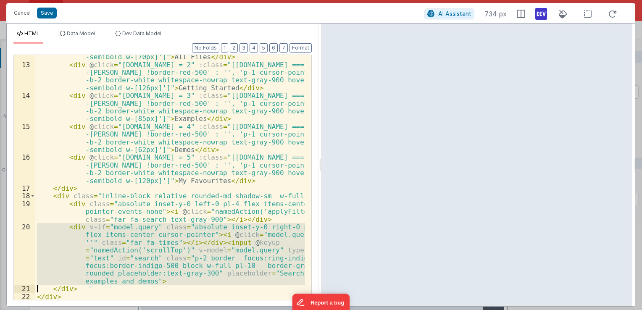
click at [196, 227] on div "< div @ click = "model.tab = 1" :class = "[model.tab === 1 ? 'font -semibold !b…" at bounding box center [170, 172] width 270 height 284
click at [129, 250] on div "< div @ click = "model.tab = 1" :class = "[model.tab === 1 ? 'font -semibold !b…" at bounding box center [170, 177] width 270 height 245
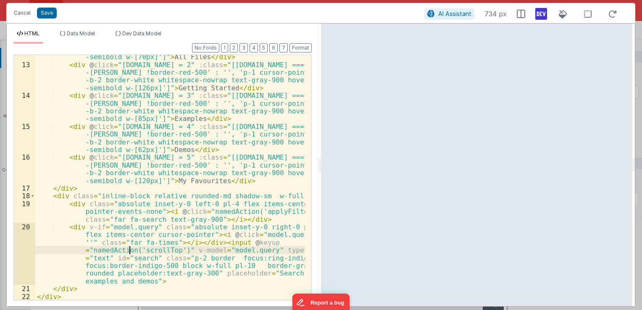
click at [158, 251] on div "< div @ click = "model.tab = 1" :class = "[model.tab === 1 ? 'font -semibold !b…" at bounding box center [170, 172] width 270 height 284
click at [252, 251] on div "< div @ click = "model.tab = 1" :class = "[model.tab === 1 ? 'font -semibold !b…" at bounding box center [170, 172] width 270 height 284
click at [140, 260] on div "< div @ click = "model.tab = 1" :class = "[model.tab === 1 ? 'font -semibold !b…" at bounding box center [170, 172] width 270 height 284
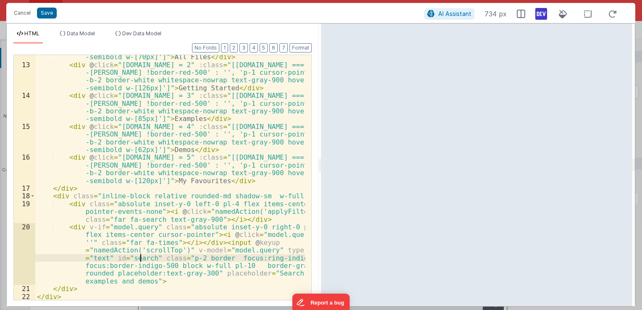
click at [140, 260] on div "< div @ click = "model.tab = 1" :class = "[model.tab === 1 ? 'font -semibold !b…" at bounding box center [170, 172] width 270 height 284
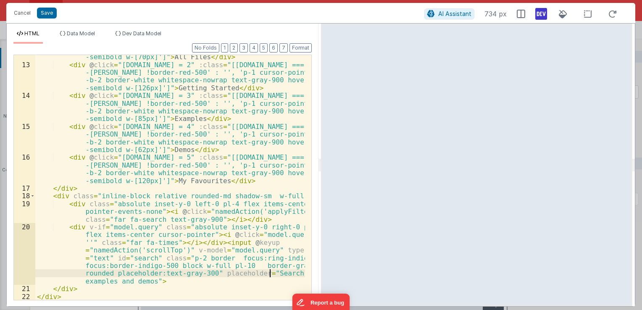
click at [271, 273] on div "< div @ click = "model.tab = 1" :class = "[model.tab === 1 ? 'font -semibold !b…" at bounding box center [170, 172] width 270 height 284
click at [96, 282] on div "< div @ click = "model.tab = 1" :class = "[model.tab === 1 ? 'font -semibold !b…" at bounding box center [170, 172] width 270 height 284
click at [123, 280] on div "< div @ click = "model.tab = 1" :class = "[model.tab === 1 ? 'font -semibold !b…" at bounding box center [170, 172] width 270 height 284
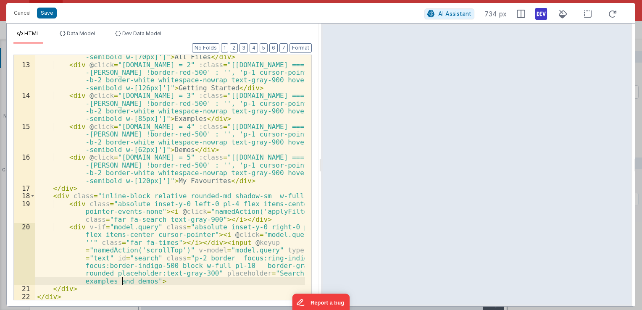
click at [123, 280] on div "< div @ click = "model.tab = 1" :class = "[model.tab === 1 ? 'font -semibold !b…" at bounding box center [170, 172] width 270 height 284
click at [136, 282] on div "< div @ click = "model.tab = 1" :class = "[model.tab === 1 ? 'font -semibold !b…" at bounding box center [170, 172] width 270 height 284
click at [154, 250] on div "< div @ click = "model.tab = 1" :class = "[model.tab === 1 ? 'font -semibold !b…" at bounding box center [170, 172] width 270 height 284
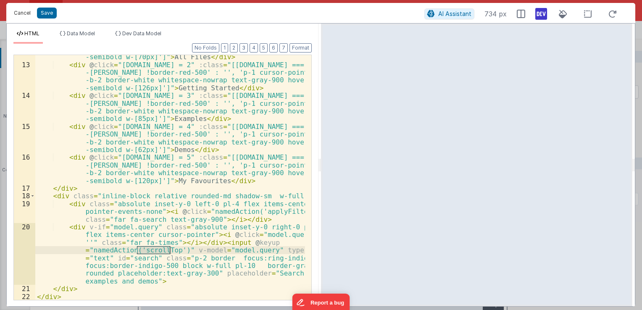
click at [25, 11] on button "Cancel" at bounding box center [22, 13] width 25 height 12
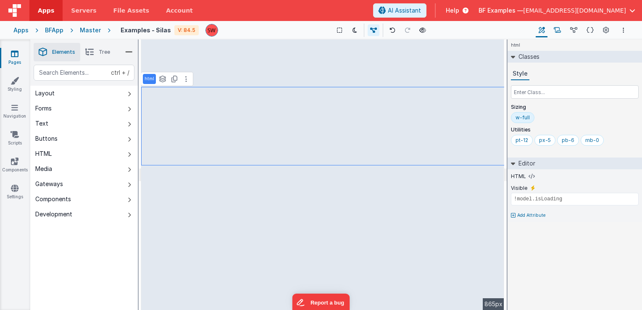
click at [561, 31] on icon at bounding box center [557, 30] width 7 height 9
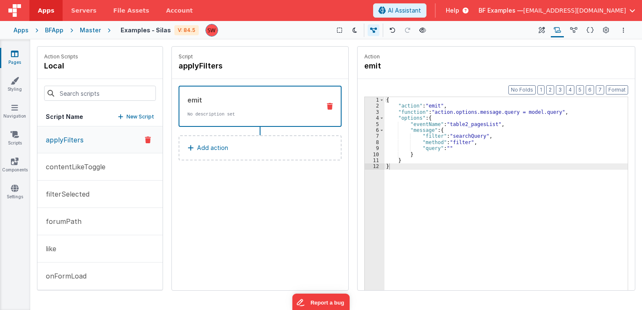
click at [433, 107] on div "{ "action" : "emit" , "function" : "action.options.message.query = model.query"…" at bounding box center [506, 213] width 244 height 232
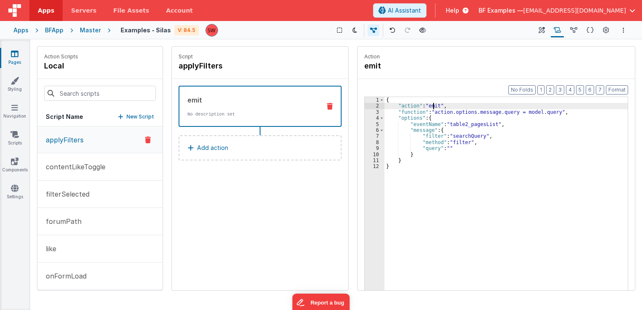
click at [433, 107] on div "{ "action" : "emit" , "function" : "action.options.message.query = model.query"…" at bounding box center [506, 213] width 244 height 232
click at [440, 110] on div "{ "action" : "emit" , "function" : "action.options.message.query = model.query"…" at bounding box center [506, 213] width 244 height 232
click at [459, 111] on div "{ "action" : "emit" , "function" : "action.options.message.query = model.query"…" at bounding box center [506, 213] width 244 height 232
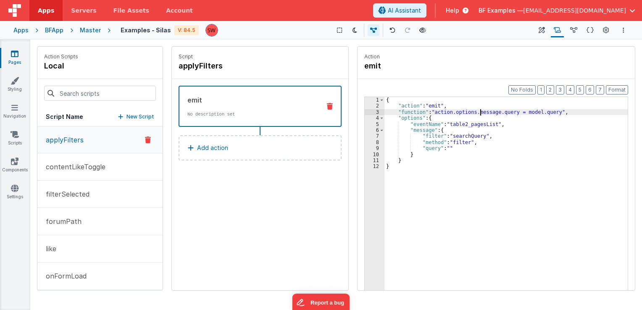
click at [479, 111] on div "{ "action" : "emit" , "function" : "action.options.message.query = model.query"…" at bounding box center [506, 213] width 244 height 232
click at [498, 112] on div "{ "action" : "emit" , "function" : "action.options.message.query = model.query"…" at bounding box center [506, 213] width 244 height 232
click at [521, 113] on div "{ "action" : "emit" , "function" : "action.options.message.query = model.query"…" at bounding box center [506, 213] width 244 height 232
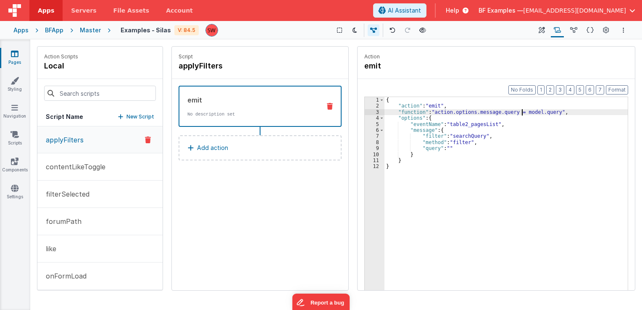
click at [521, 113] on div "{ "action" : "emit" , "function" : "action.options.message.query = model.query"…" at bounding box center [506, 213] width 244 height 232
click at [543, 113] on div "{ "action" : "emit" , "function" : "action.options.message.query = model.query"…" at bounding box center [506, 213] width 244 height 232
click at [456, 124] on div "{ "action" : "emit" , "function" : "action.options.message.query = model.query"…" at bounding box center [506, 213] width 244 height 232
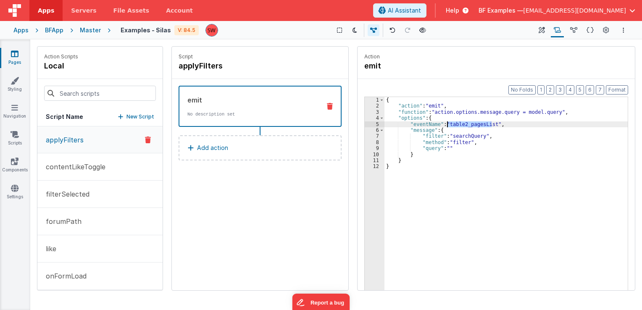
click at [456, 124] on div "{ "action" : "emit" , "function" : "action.options.message.query = model.query"…" at bounding box center [506, 213] width 244 height 232
click at [459, 136] on div "{ "action" : "emit" , "function" : "action.options.message.query = model.query"…" at bounding box center [506, 213] width 244 height 232
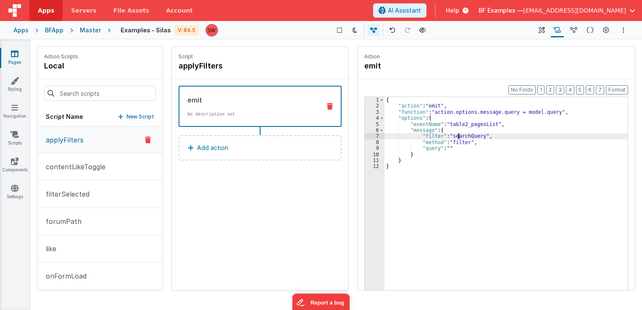
click at [459, 136] on div "{ "action" : "emit" , "function" : "action.options.message.query = model.query"…" at bounding box center [506, 213] width 244 height 232
click at [461, 144] on div "{ "action" : "emit" , "function" : "action.options.message.query = model.query"…" at bounding box center [506, 213] width 244 height 232
click at [474, 144] on div "{ "action" : "emit" , "function" : "action.options.message.query = model.query"…" at bounding box center [506, 213] width 244 height 232
